Goal: Find specific page/section: Find specific page/section

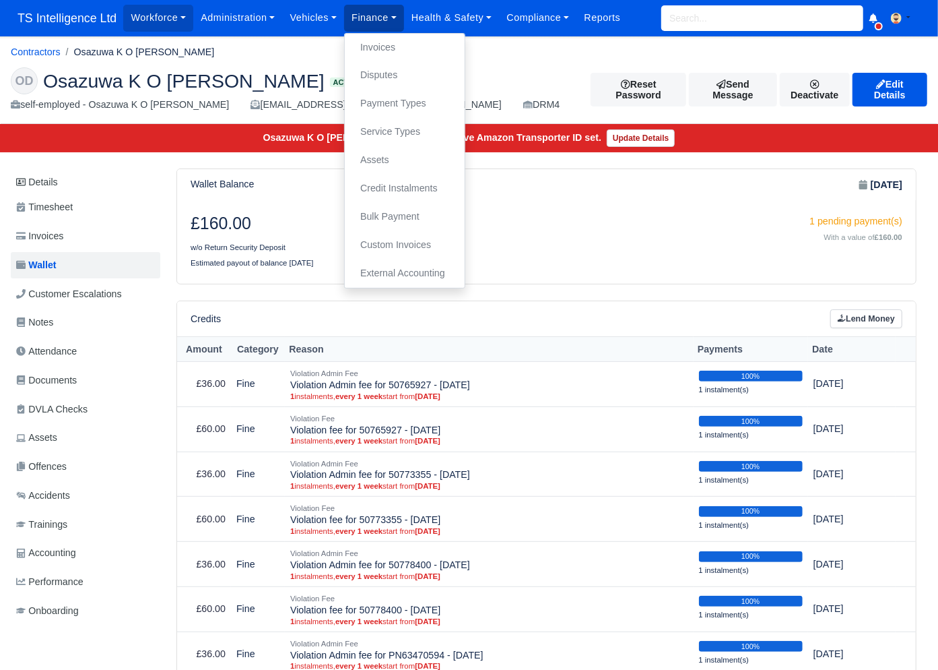
click at [370, 23] on link "Finance" at bounding box center [374, 18] width 60 height 26
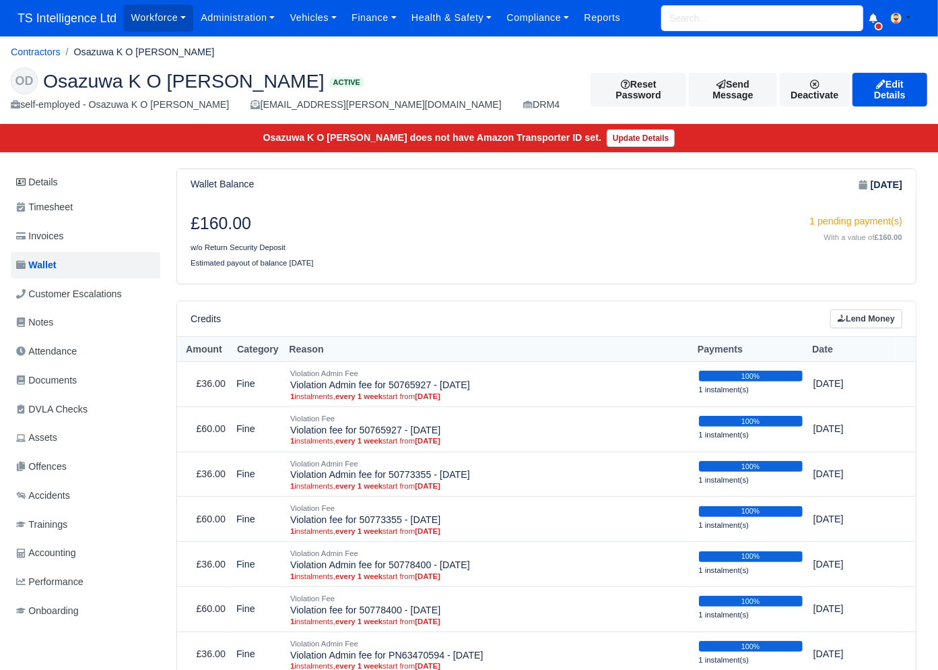
click at [671, 21] on input "search" at bounding box center [762, 18] width 202 height 26
type input "cathe"
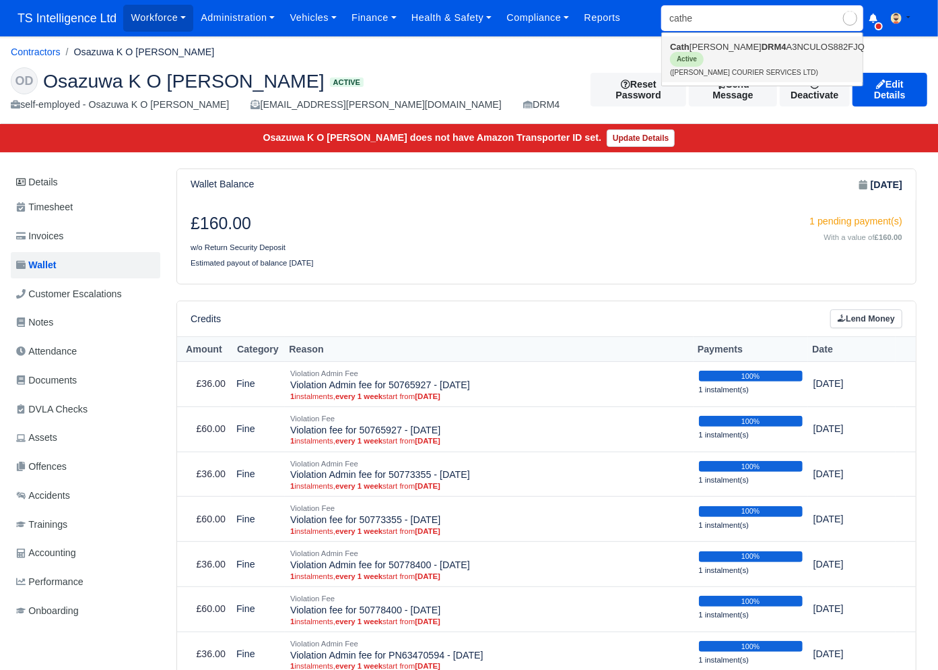
type input "[PERSON_NAME]"
click at [684, 57] on link "[PERSON_NAME] [PERSON_NAME] DRM4 A3NCULOS882FJQ Active ([PERSON_NAME] COURIER S…" at bounding box center [762, 59] width 201 height 46
type input "[PERSON_NAME]"
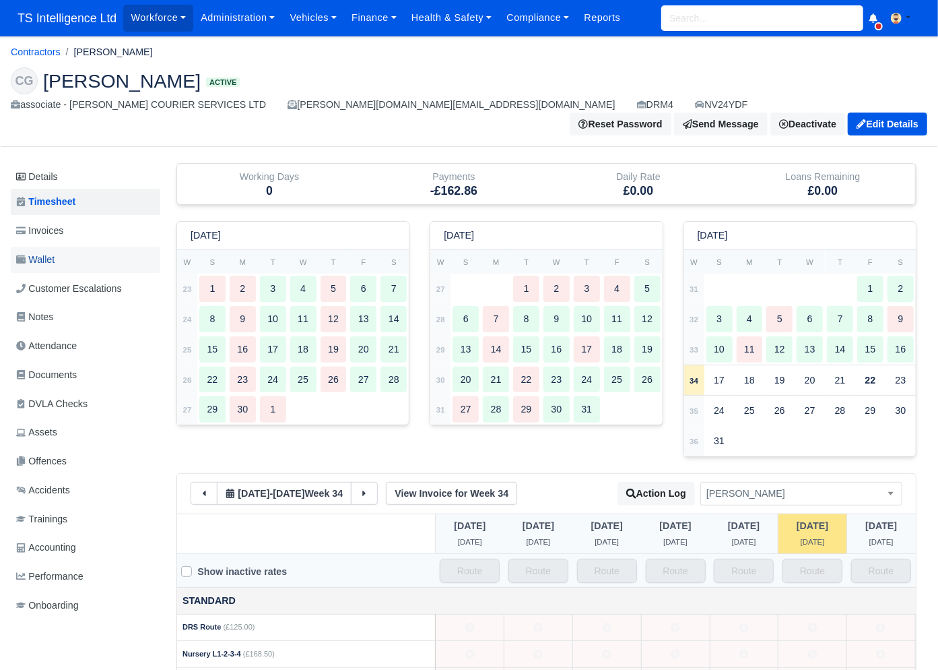
click at [55, 252] on span "Wallet" at bounding box center [35, 259] width 38 height 15
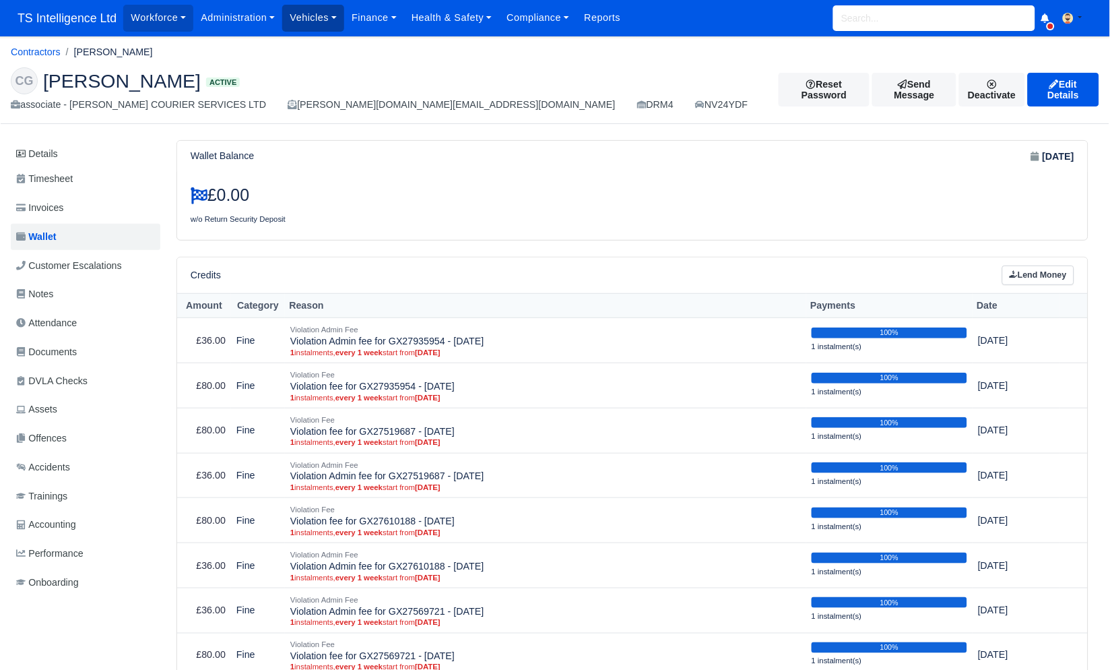
click at [332, 23] on link "Vehicles" at bounding box center [313, 18] width 62 height 26
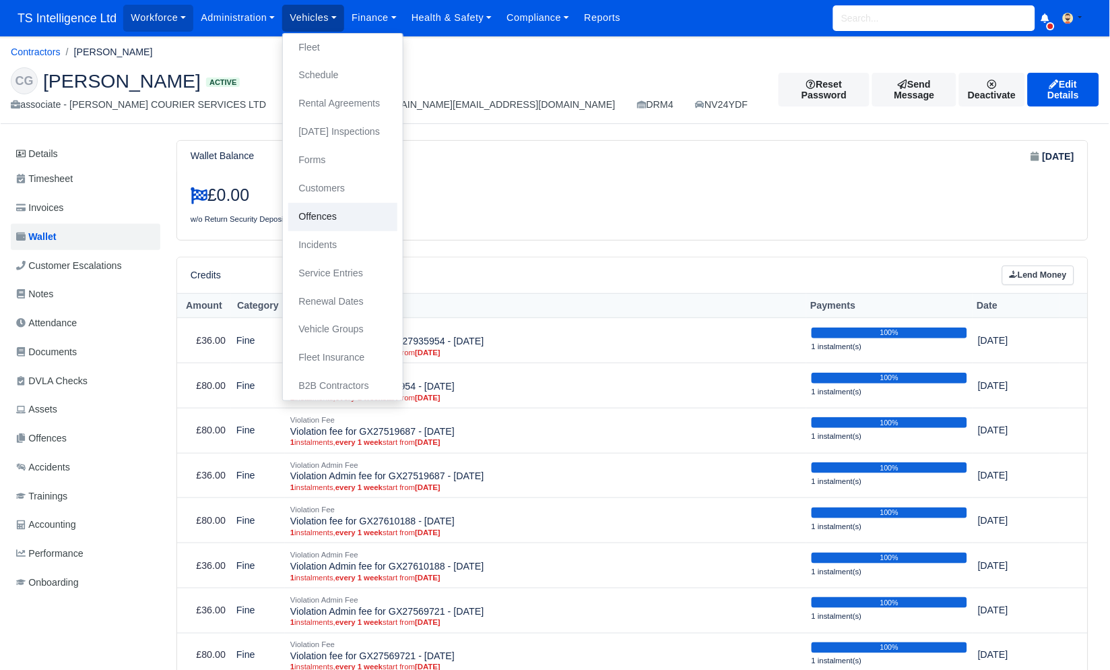
click at [332, 211] on link "Offences" at bounding box center [342, 217] width 109 height 28
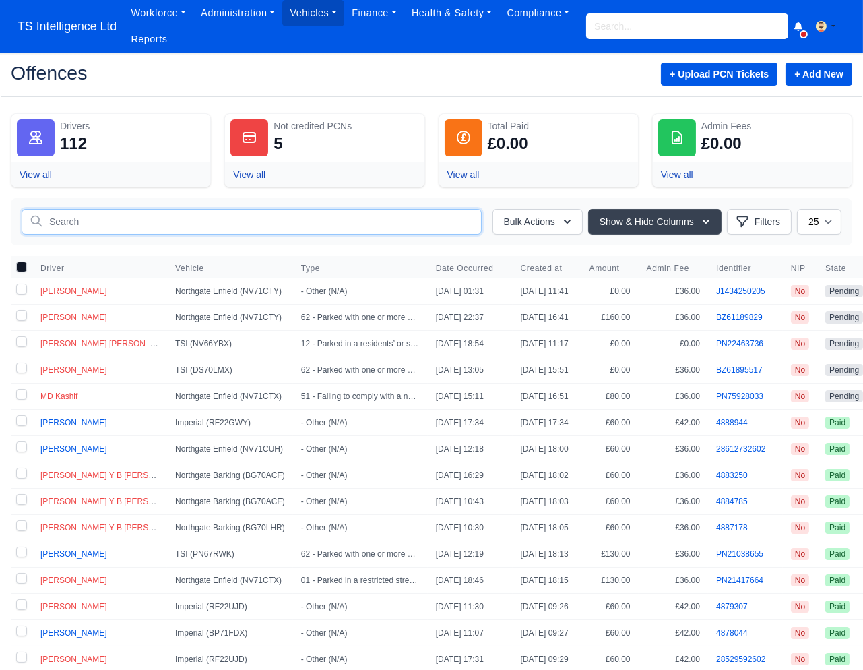
click at [184, 224] on input "text" at bounding box center [252, 222] width 460 height 26
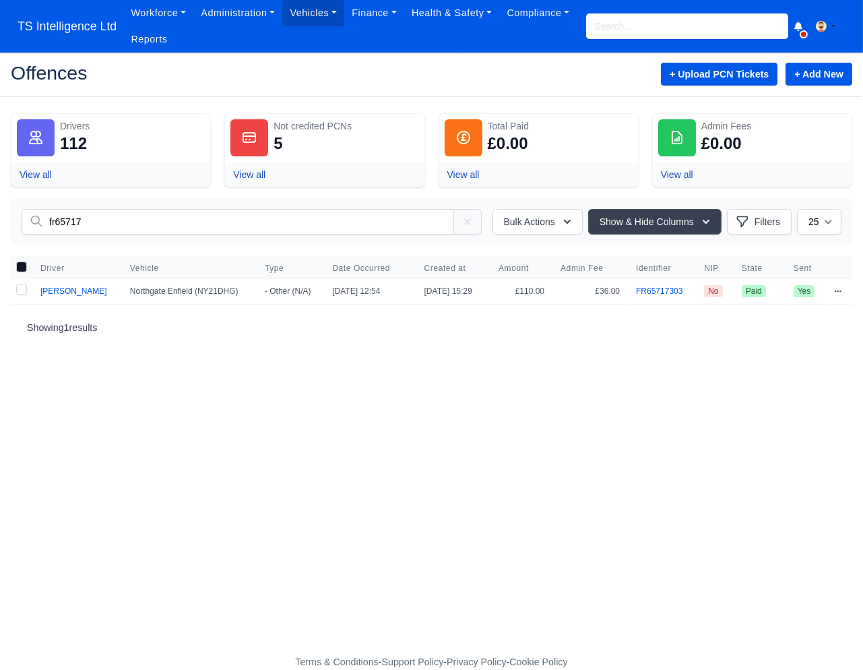
type input "fr65717"
